Goal: Task Accomplishment & Management: Complete application form

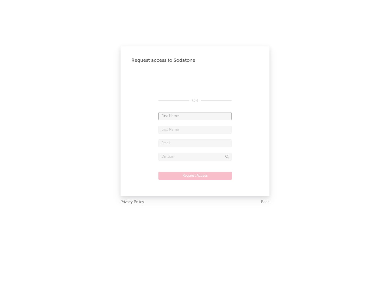
click at [195, 116] on input "text" at bounding box center [195, 116] width 73 height 8
type input "[PERSON_NAME]"
click at [195, 130] on input "text" at bounding box center [195, 130] width 73 height 8
type input "[PERSON_NAME]"
click at [195, 143] on input "text" at bounding box center [195, 143] width 73 height 8
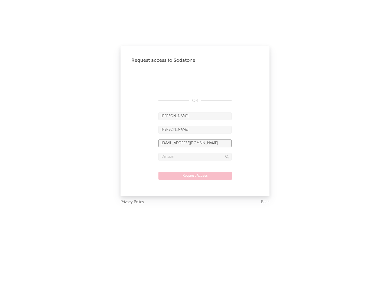
type input "[EMAIL_ADDRESS][DOMAIN_NAME]"
click at [195, 157] on input "text" at bounding box center [195, 157] width 73 height 8
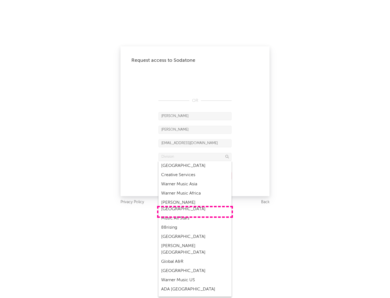
click at [195, 214] on div "Music All Stars" at bounding box center [195, 218] width 73 height 9
type input "Music All Stars"
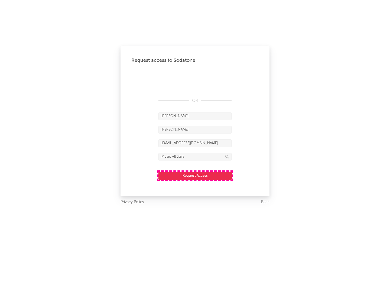
click at [195, 176] on button "Request Access" at bounding box center [195, 176] width 73 height 8
